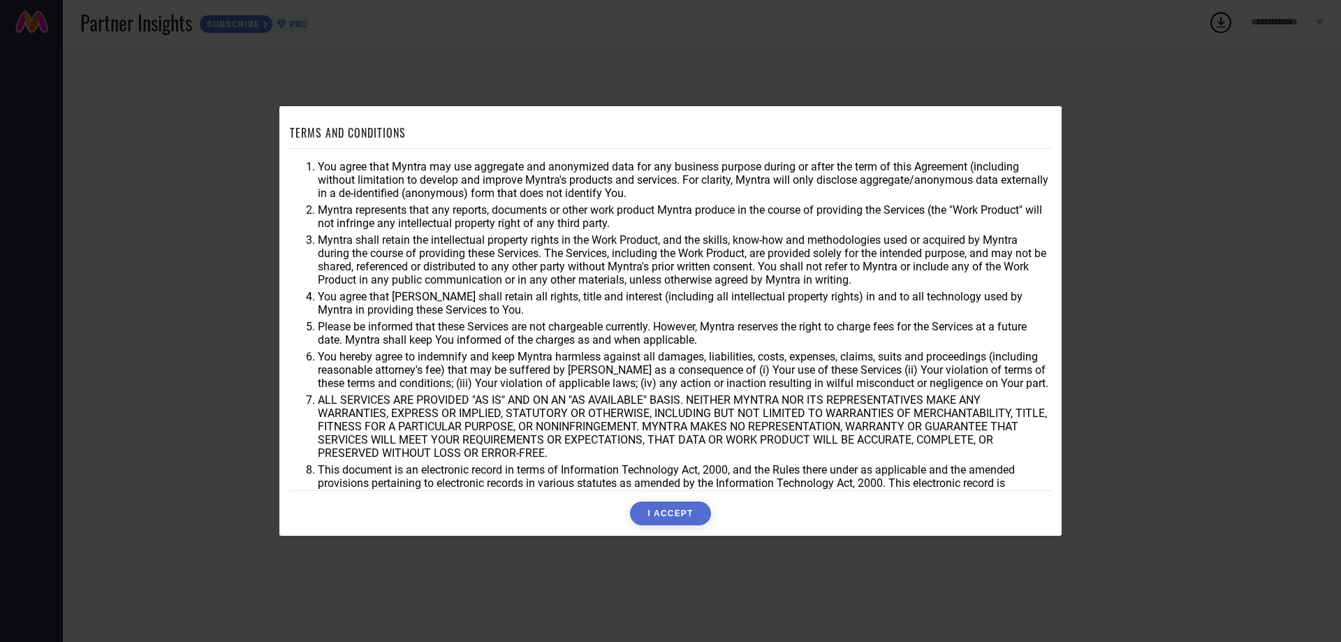
click at [682, 514] on button "I ACCEPT" at bounding box center [670, 514] width 80 height 24
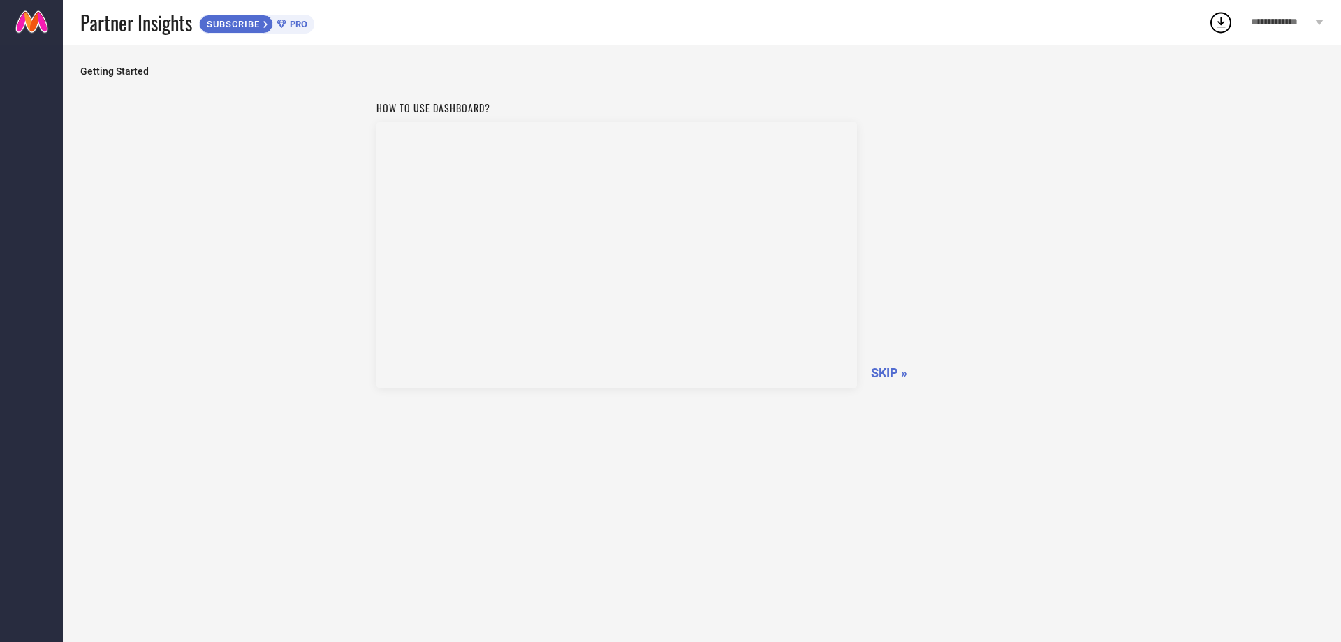
click at [893, 374] on span "SKIP »" at bounding box center [889, 372] width 36 height 15
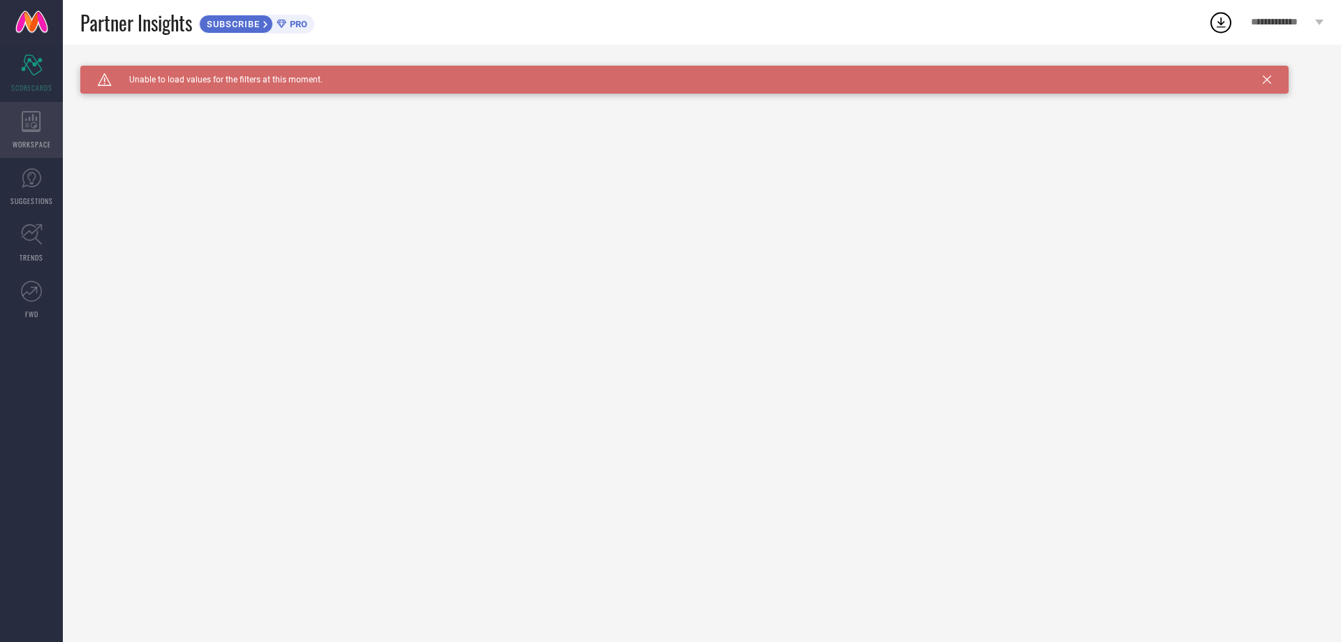
click at [32, 133] on div "WORKSPACE" at bounding box center [31, 130] width 63 height 56
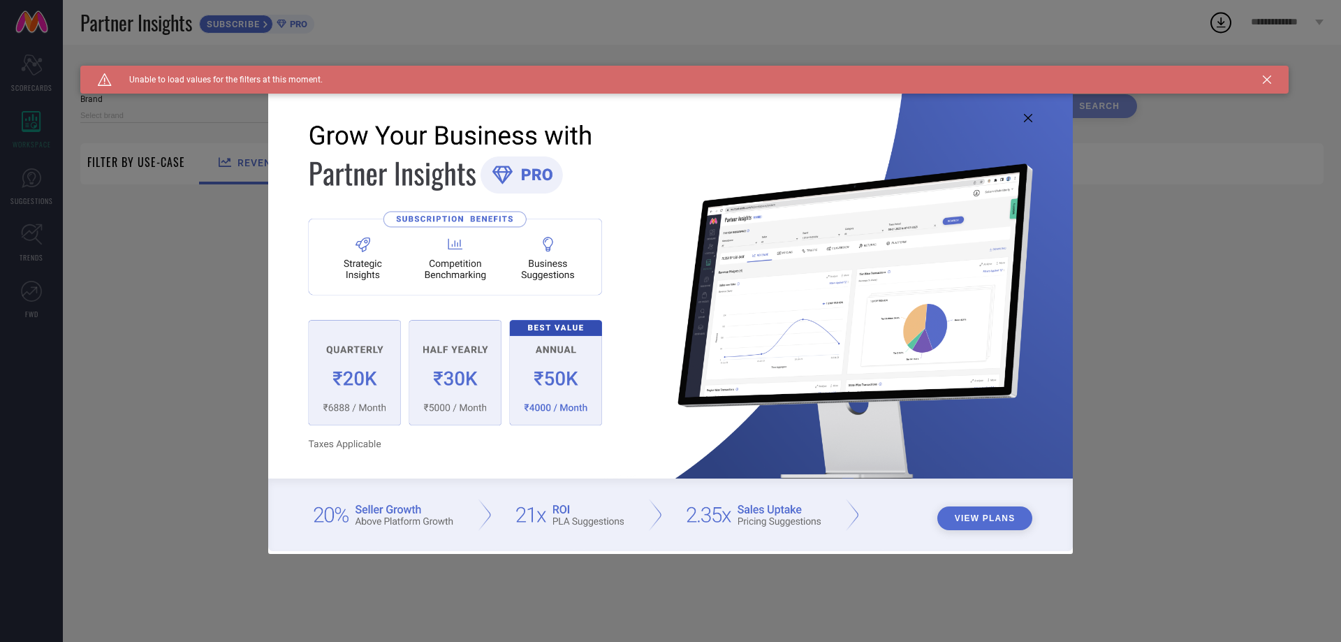
type input "1 STOP FASHION"
type input "All"
click at [1226, 417] on div "View Plans" at bounding box center [670, 321] width 1341 height 642
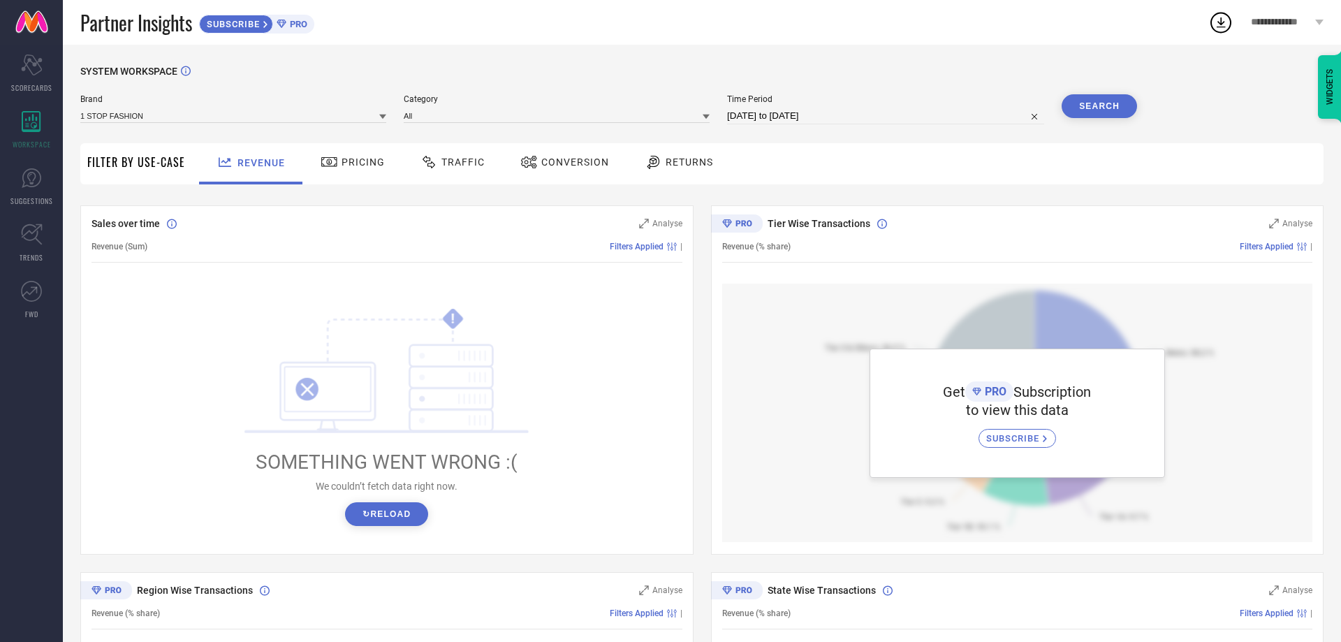
click at [317, 161] on div "Pricing" at bounding box center [352, 162] width 71 height 24
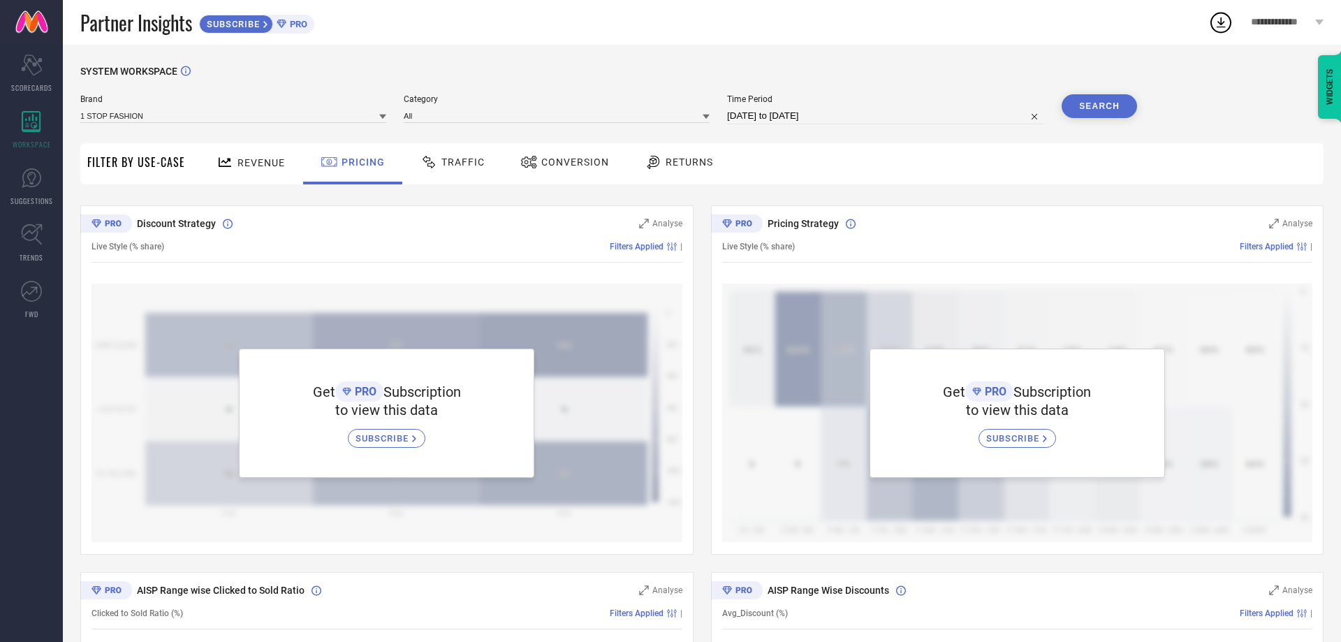
click at [450, 156] on span "Traffic" at bounding box center [462, 161] width 43 height 11
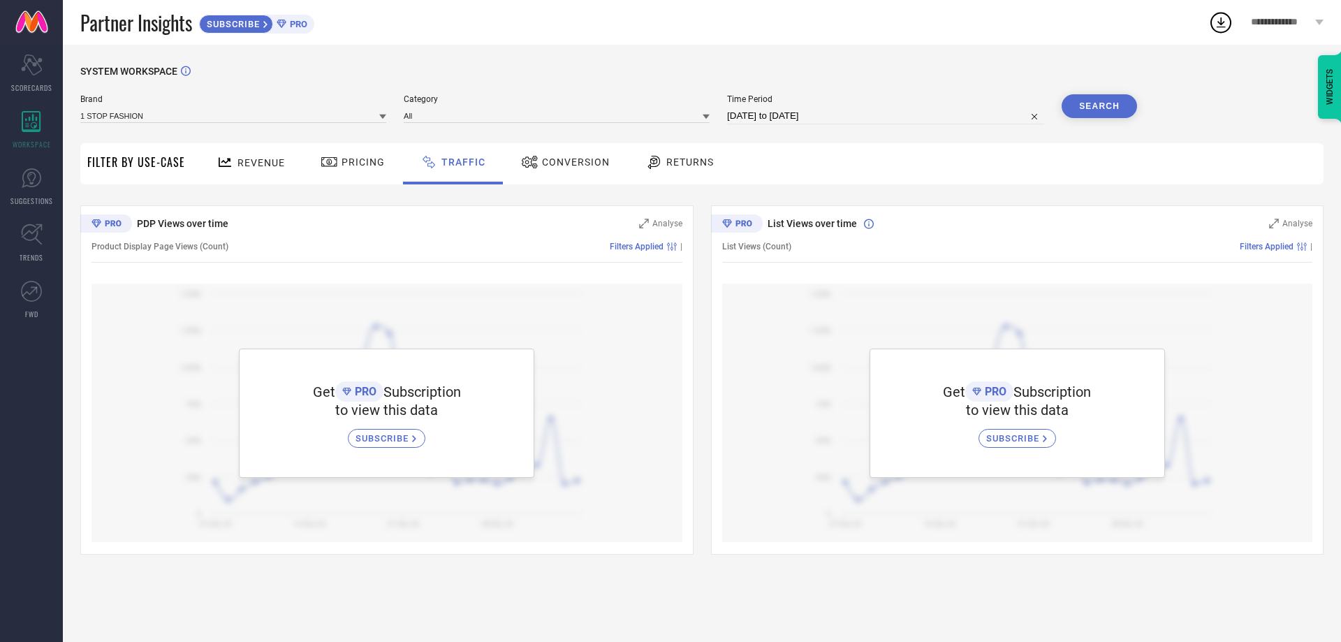
click at [549, 164] on span "Conversion" at bounding box center [576, 161] width 68 height 11
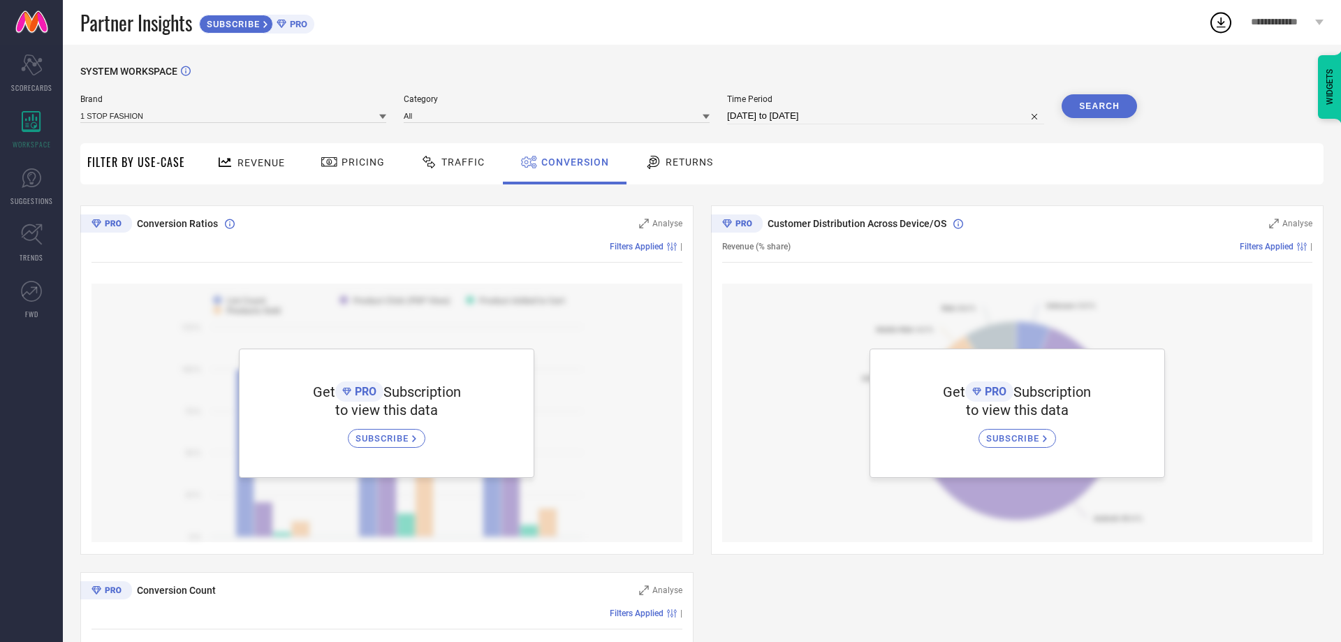
click at [661, 153] on div "Returns" at bounding box center [678, 162] width 75 height 24
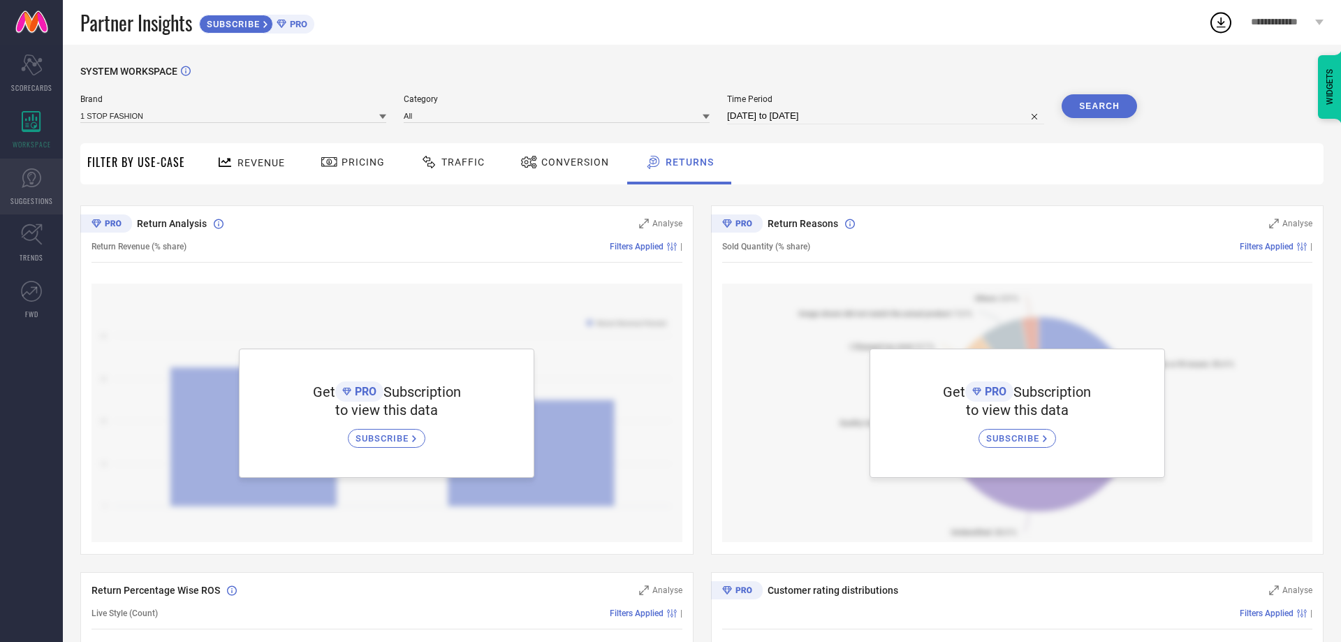
click at [32, 194] on link "SUGGESTIONS" at bounding box center [31, 187] width 63 height 56
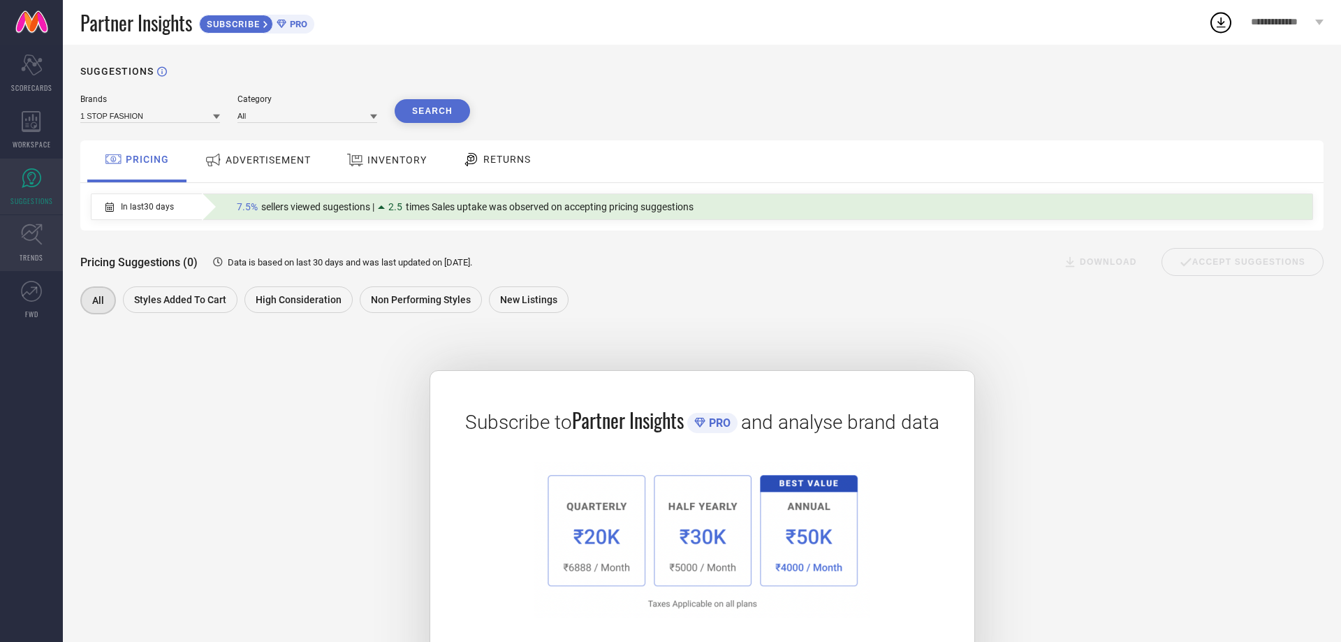
click at [26, 264] on link "TRENDS" at bounding box center [31, 243] width 63 height 56
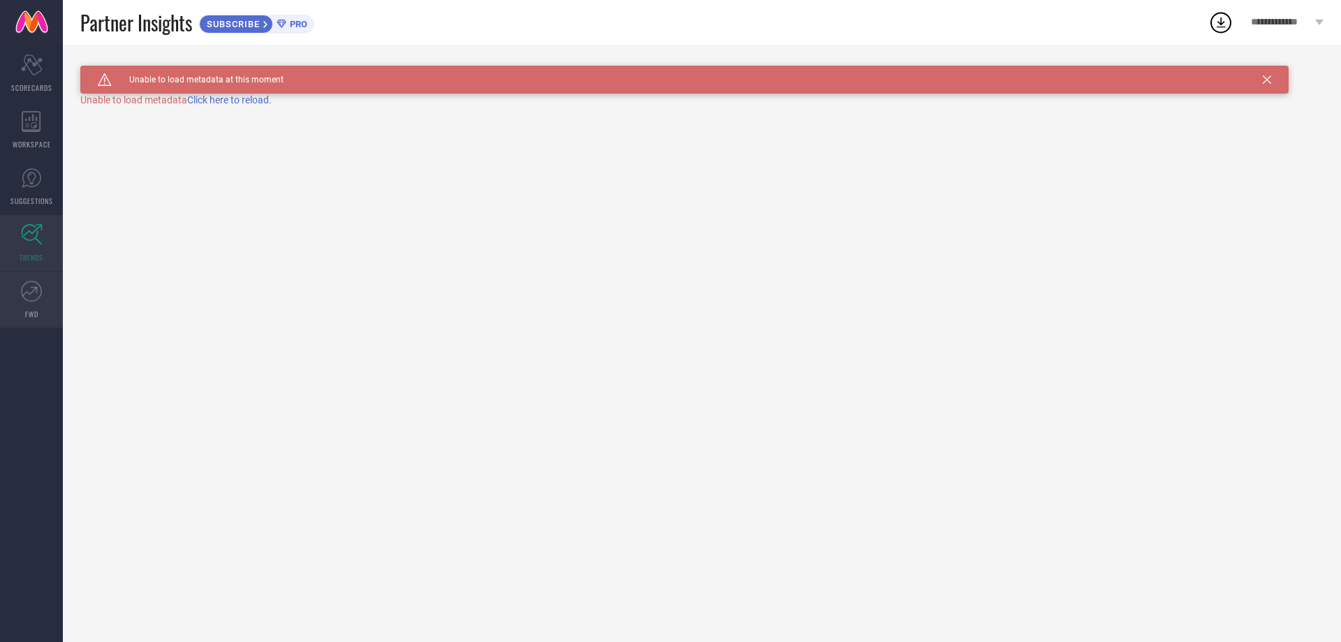
click at [26, 299] on icon at bounding box center [31, 291] width 21 height 21
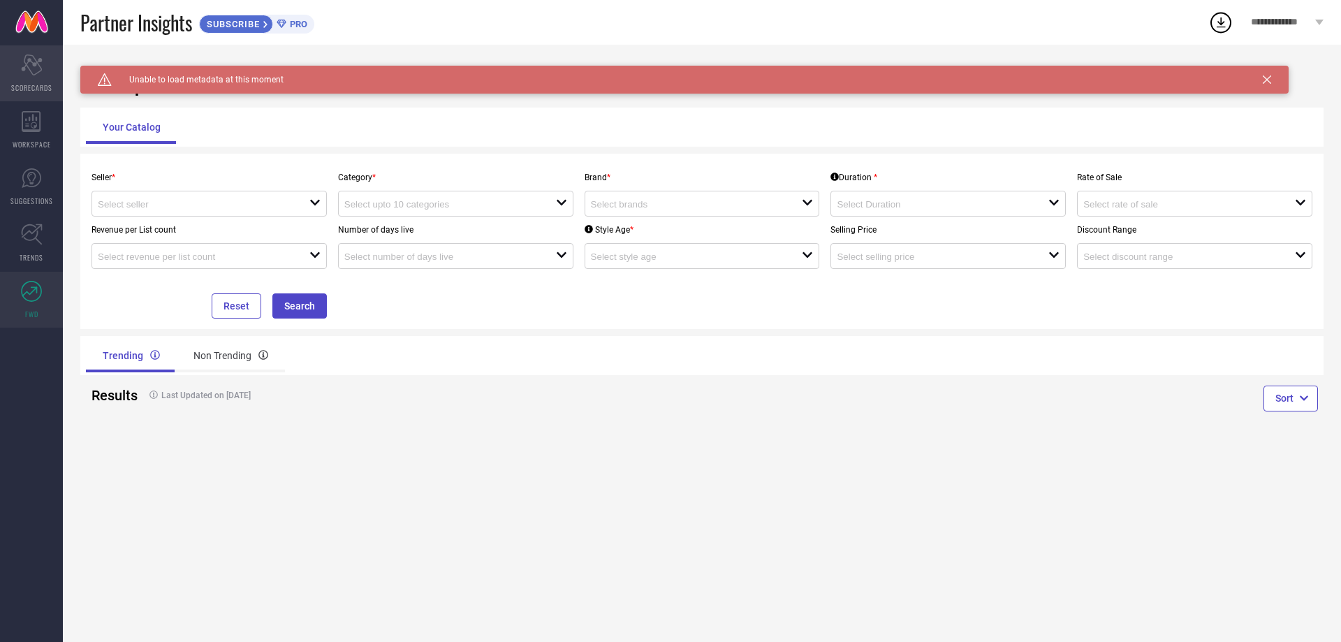
click at [46, 62] on div "Scorecard SCORECARDS" at bounding box center [31, 73] width 63 height 56
